Goal: Task Accomplishment & Management: Complete application form

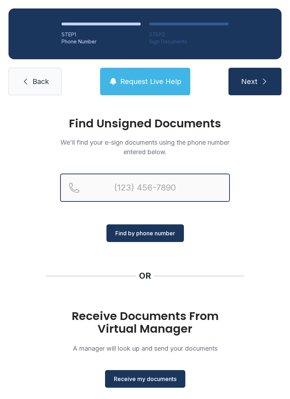
click at [201, 184] on input "Reservation phone number" at bounding box center [145, 188] width 170 height 28
type input "[PHONE_NUMBER]"
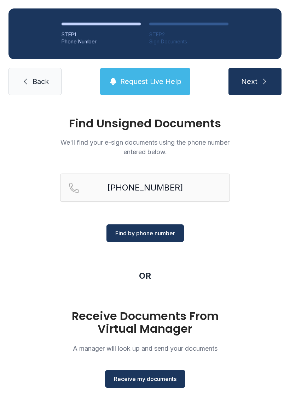
click at [168, 231] on span "Find by phone number" at bounding box center [145, 233] width 60 height 8
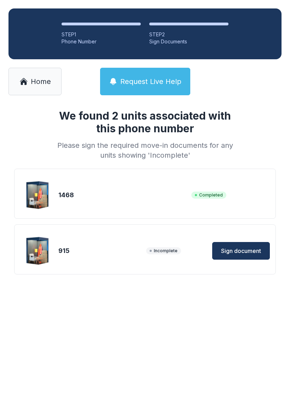
click at [246, 248] on span "Sign document" at bounding box center [241, 251] width 40 height 8
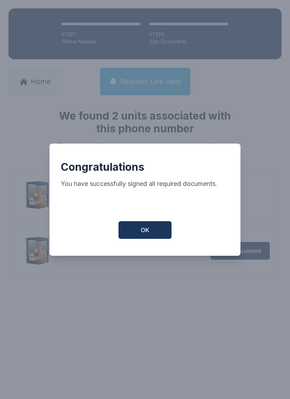
click at [151, 234] on button "OK" at bounding box center [144, 230] width 53 height 18
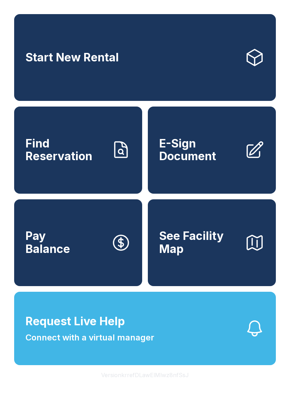
click at [206, 154] on span "E-Sign Document" at bounding box center [199, 150] width 80 height 26
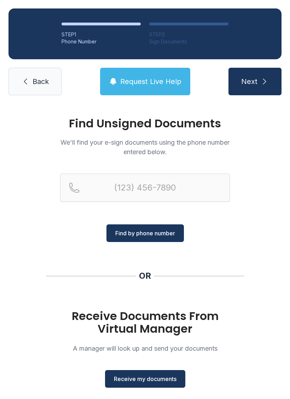
click at [150, 379] on span "Receive my documents" at bounding box center [145, 379] width 63 height 8
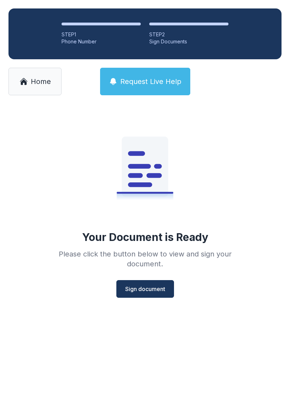
click at [153, 290] on span "Sign document" at bounding box center [145, 289] width 40 height 8
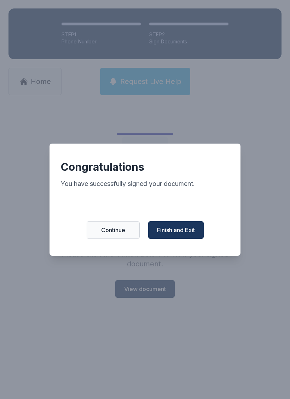
click at [186, 234] on span "Finish and Exit" at bounding box center [176, 230] width 38 height 8
